Goal: Information Seeking & Learning: Learn about a topic

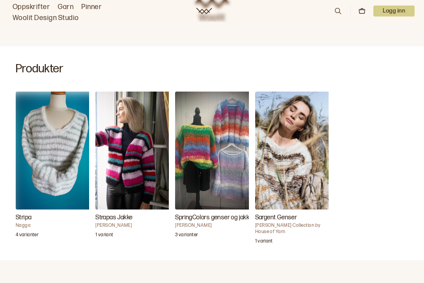
scroll to position [204, 0]
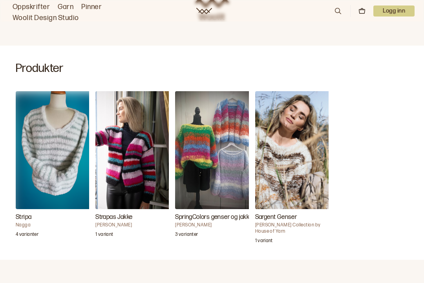
click at [49, 222] on h4 "Nagga" at bounding box center [55, 225] width 79 height 6
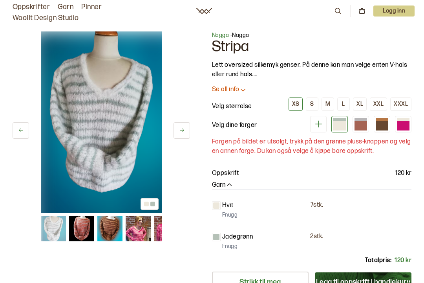
click at [102, 59] on img at bounding box center [101, 122] width 121 height 182
click at [103, 59] on img at bounding box center [101, 122] width 121 height 182
click at [110, 55] on img at bounding box center [101, 122] width 121 height 182
click at [395, 15] on p "Logg inn" at bounding box center [394, 11] width 41 height 11
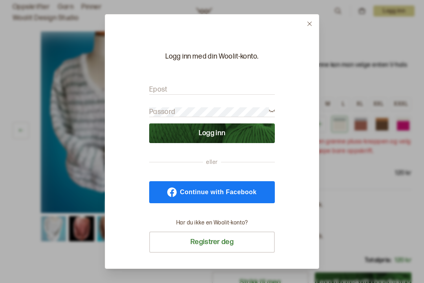
click at [226, 192] on span "Continue with Facebook" at bounding box center [218, 192] width 77 height 6
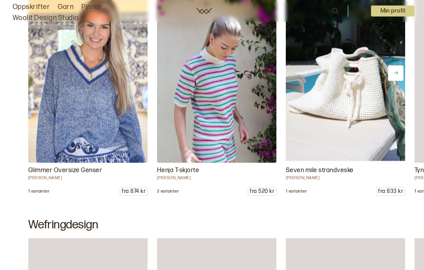
scroll to position [410, 0]
click at [77, 176] on p "Glimmer Oversize Genser" at bounding box center [87, 170] width 119 height 9
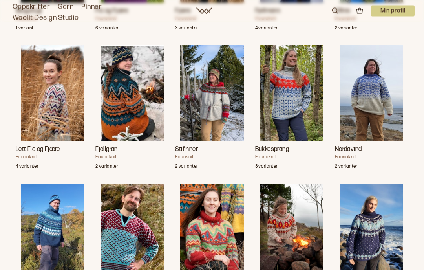
scroll to position [789, 0]
click at [54, 184] on img "Havbris" at bounding box center [53, 231] width 64 height 95
click at [53, 184] on img "Havbris" at bounding box center [53, 231] width 64 height 95
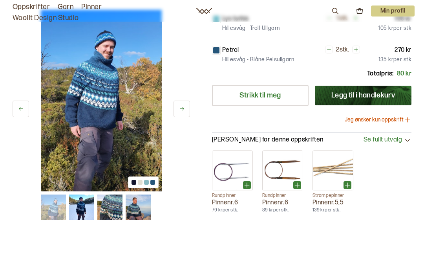
scroll to position [226, 0]
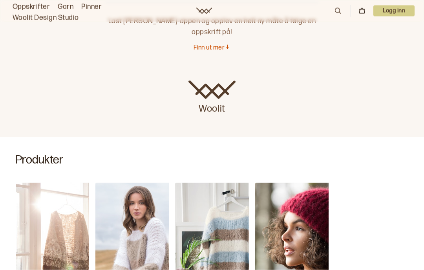
scroll to position [138, 0]
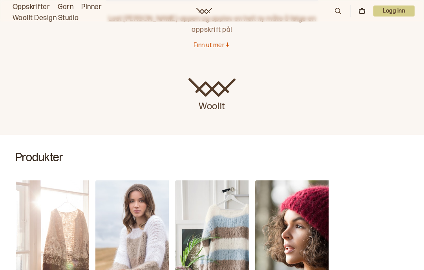
click at [59, 195] on img "Crocus Raglan Jakke Lang" at bounding box center [55, 239] width 79 height 118
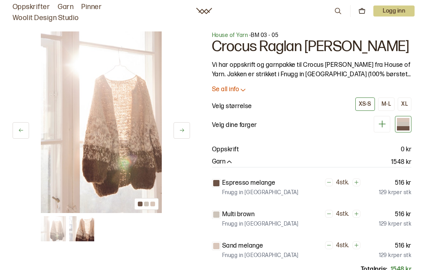
click at [240, 108] on p "Velg størrelse" at bounding box center [232, 106] width 40 height 9
click at [108, 65] on img at bounding box center [101, 122] width 121 height 182
click at [104, 66] on img at bounding box center [101, 122] width 121 height 182
click at [97, 63] on img at bounding box center [101, 122] width 121 height 182
click at [102, 58] on img at bounding box center [101, 122] width 121 height 182
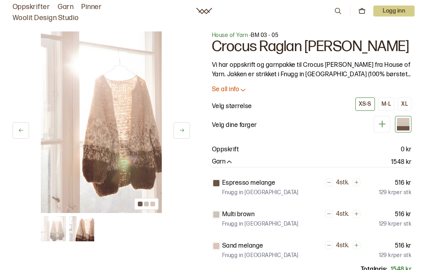
click at [150, 198] on div at bounding box center [146, 204] width 24 height 12
click at [104, 60] on img at bounding box center [101, 122] width 121 height 182
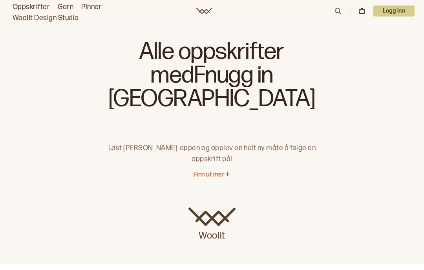
scroll to position [8, 0]
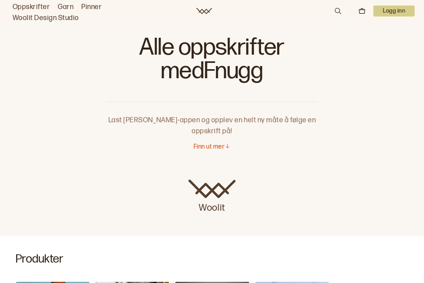
click at [217, 150] on p "Finn ut mer" at bounding box center [209, 147] width 31 height 8
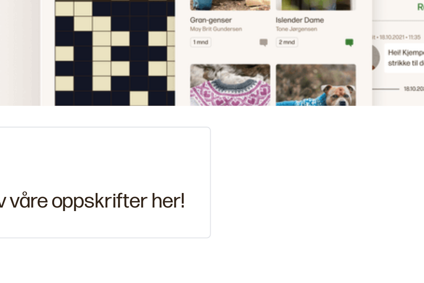
scroll to position [1212, 0]
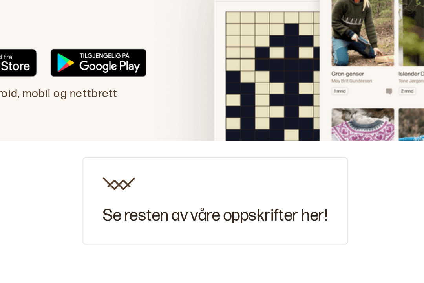
click at [158, 233] on h3 "Se resten av våre oppskrifter her!" at bounding box center [212, 237] width 109 height 9
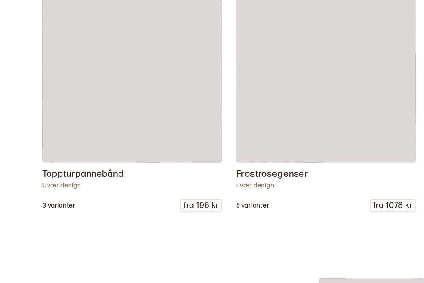
scroll to position [895, 0]
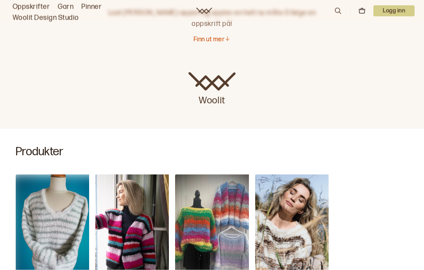
scroll to position [121, 0]
click at [59, 213] on img "Stripa" at bounding box center [55, 233] width 79 height 118
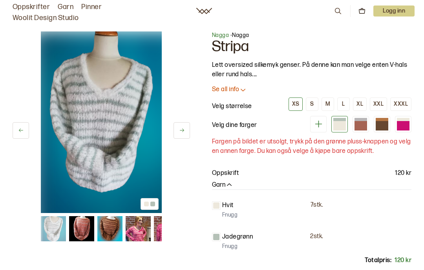
click at [46, 216] on img at bounding box center [53, 228] width 25 height 25
click at [35, 8] on link "Oppskrifter" at bounding box center [31, 7] width 37 height 11
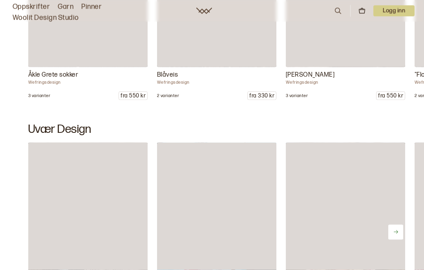
scroll to position [764, 0]
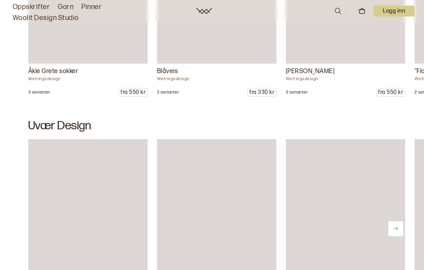
click at [50, 133] on h2 "Uvær Design" at bounding box center [212, 126] width 368 height 14
click at [94, 133] on h2 "Uvær Design" at bounding box center [212, 126] width 368 height 14
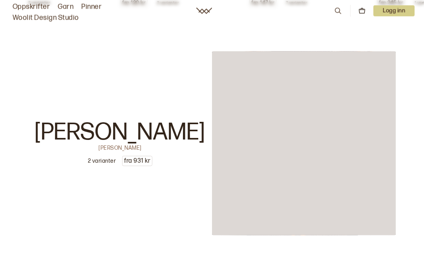
scroll to position [2872, 0]
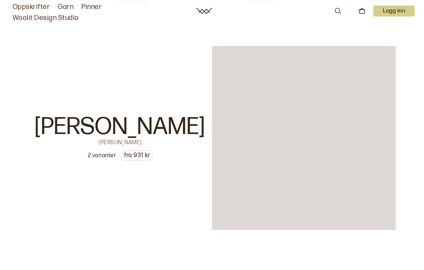
click at [162, 139] on p "[PERSON_NAME]" at bounding box center [120, 127] width 171 height 24
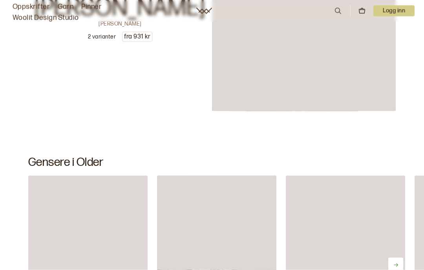
scroll to position [3052, 0]
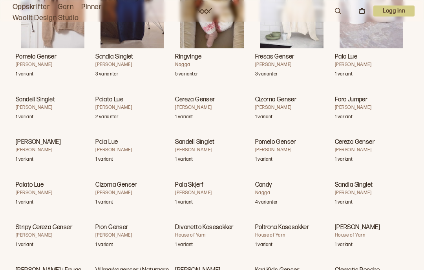
scroll to position [2877, 0]
